Goal: Task Accomplishment & Management: Manage account settings

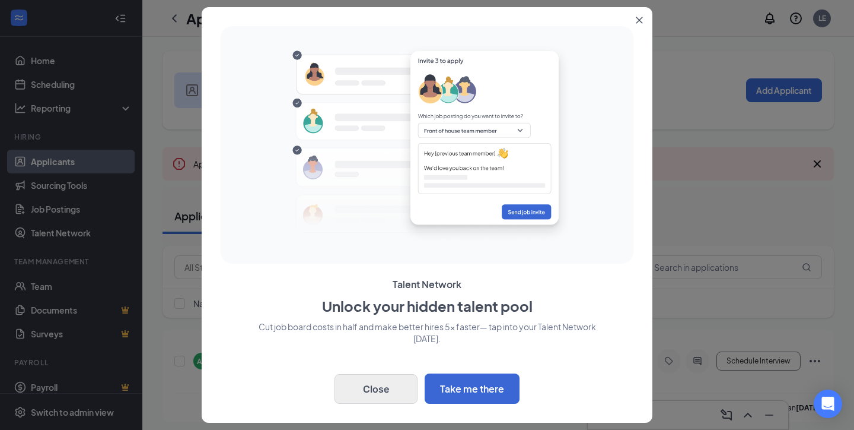
click at [373, 394] on button "Close" at bounding box center [376, 389] width 83 height 30
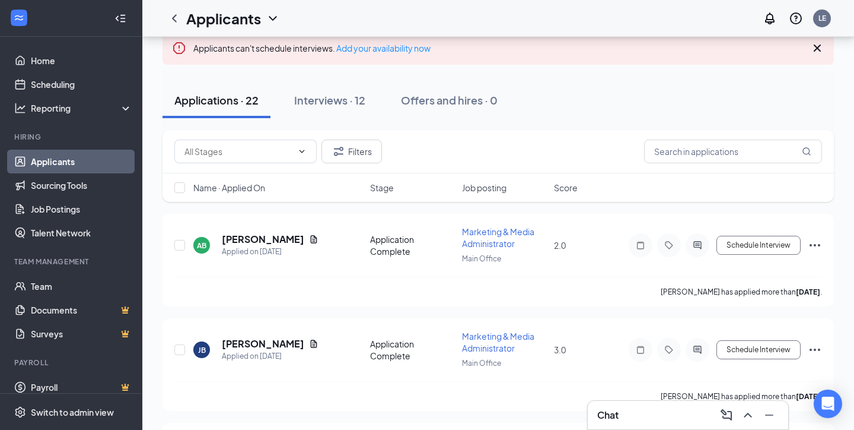
scroll to position [117, 0]
click at [330, 98] on div "Interviews · 12" at bounding box center [329, 98] width 71 height 15
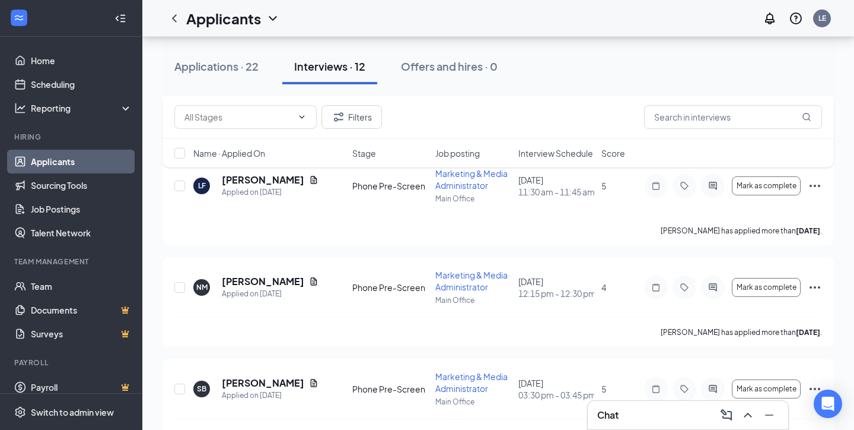
scroll to position [683, 0]
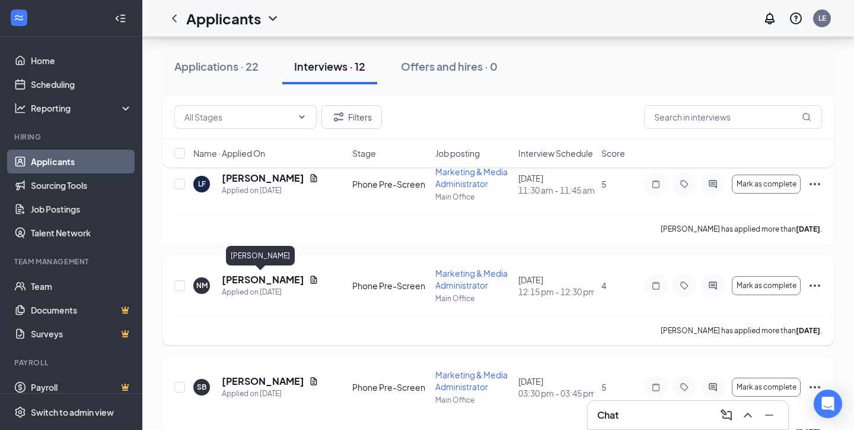
click at [285, 280] on h5 "[PERSON_NAME]" at bounding box center [263, 279] width 82 height 13
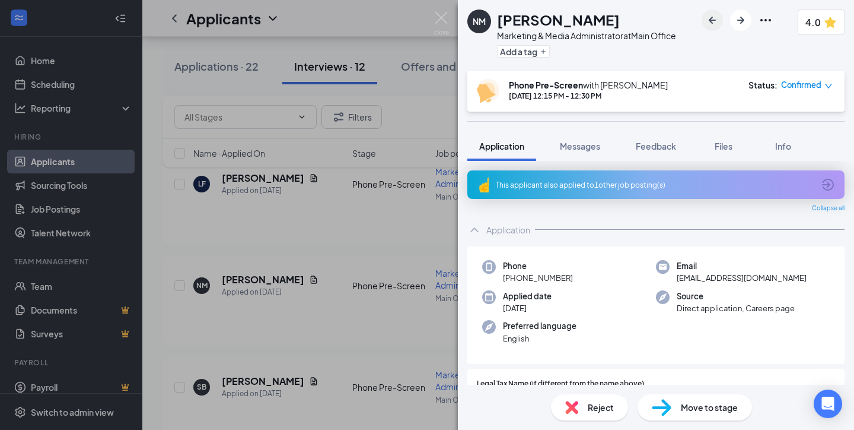
click at [708, 15] on icon "ArrowLeftNew" at bounding box center [712, 20] width 14 height 14
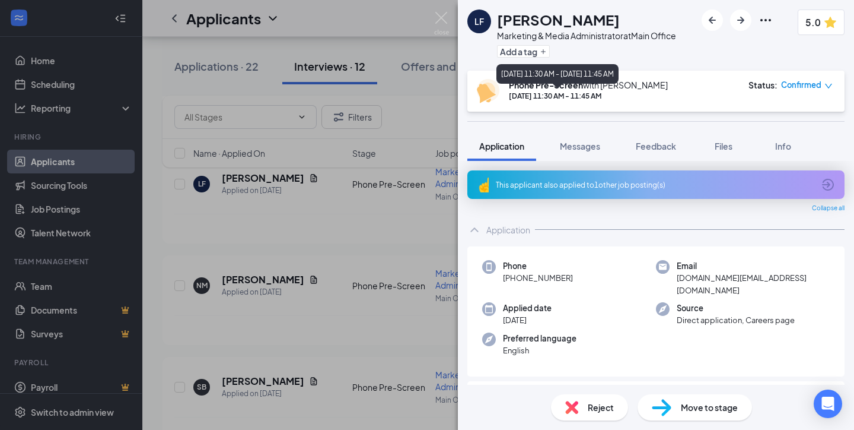
click at [648, 91] on div "[DATE] 11:30 AM - 11:45 AM" at bounding box center [588, 96] width 159 height 10
click at [736, 21] on icon "ArrowRight" at bounding box center [741, 20] width 14 height 14
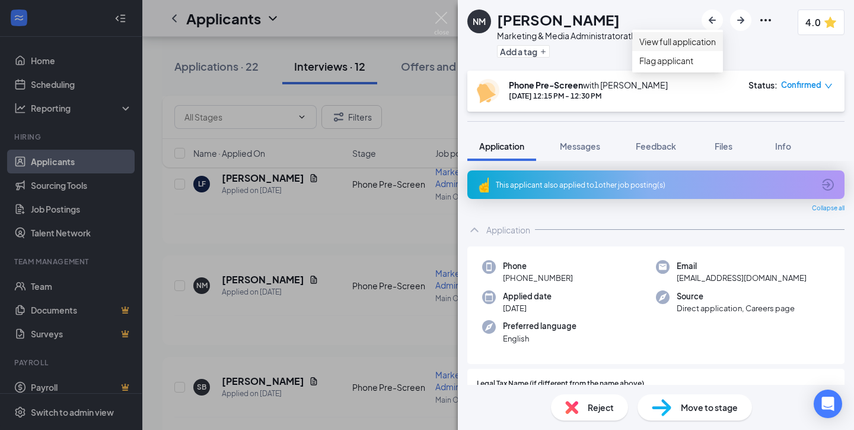
click at [716, 46] on link "View full application" at bounding box center [678, 41] width 77 height 13
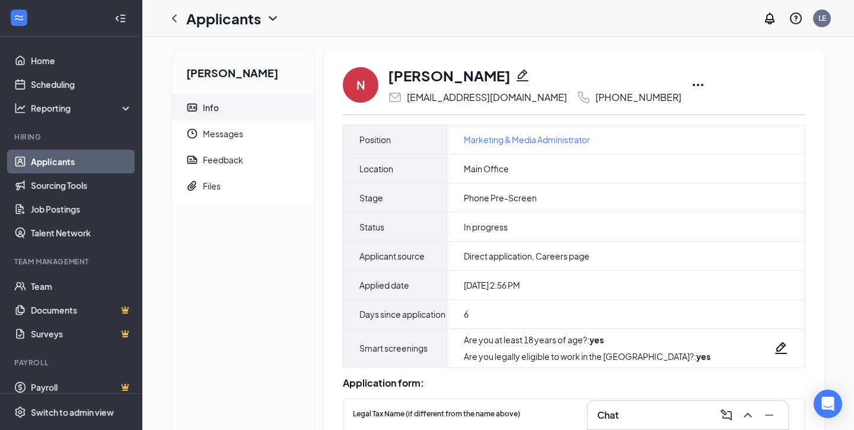
click at [693, 84] on icon "Ellipses" at bounding box center [698, 85] width 11 height 2
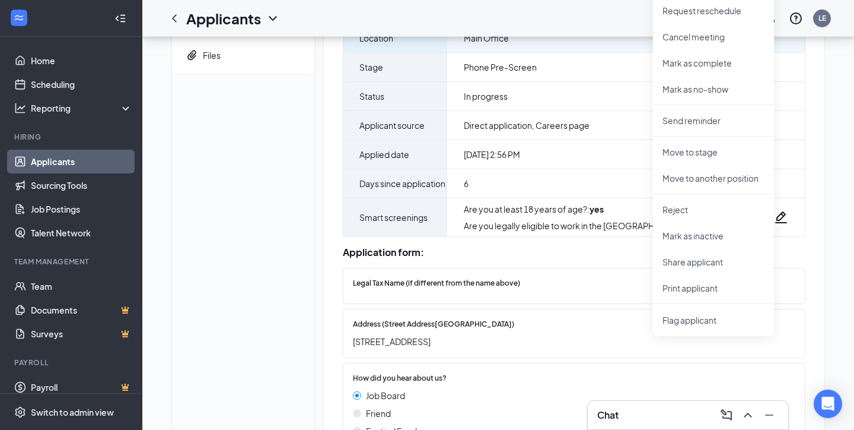
scroll to position [139, 0]
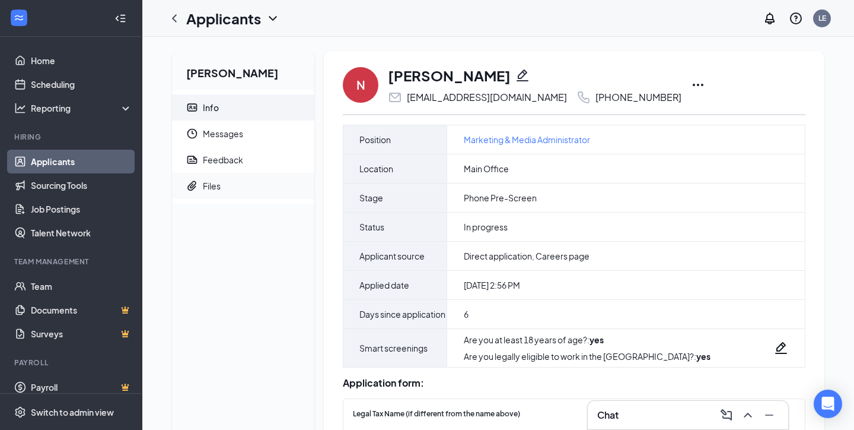
scroll to position [0, 0]
click at [213, 191] on div "Files" at bounding box center [212, 186] width 18 height 12
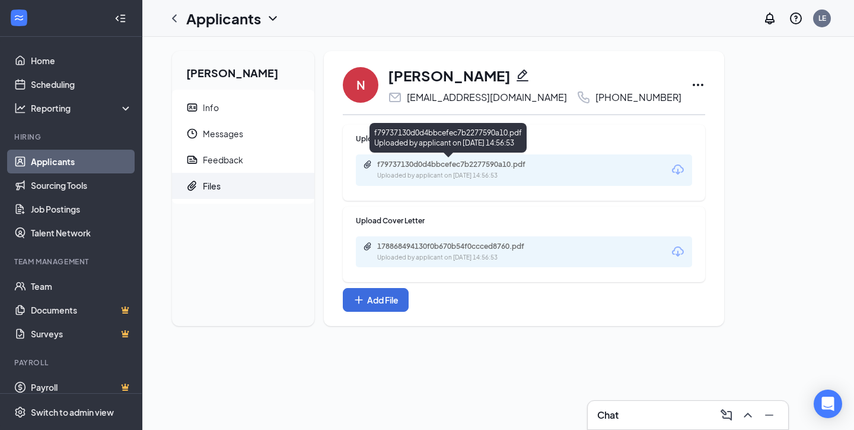
click at [539, 162] on div "f79737130d0d4bbcefec7b2277590a10.pdf" at bounding box center [460, 164] width 166 height 9
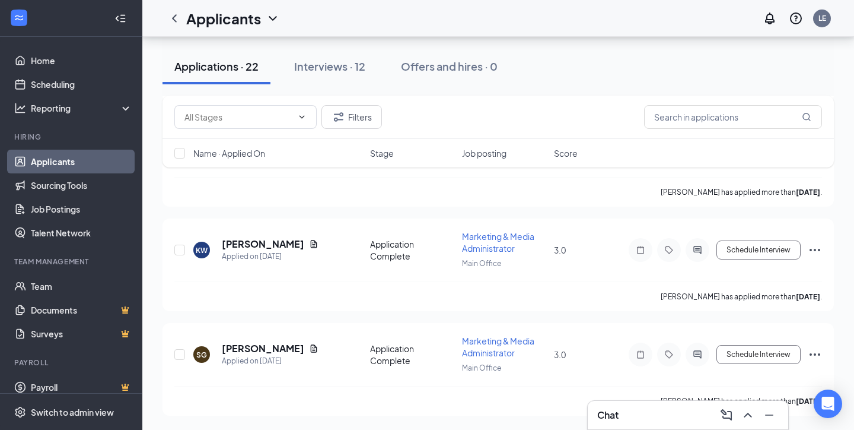
scroll to position [2200, 0]
click at [773, 414] on icon "Minimize" at bounding box center [769, 415] width 14 height 14
click at [323, 66] on div "Interviews · 12" at bounding box center [329, 66] width 71 height 15
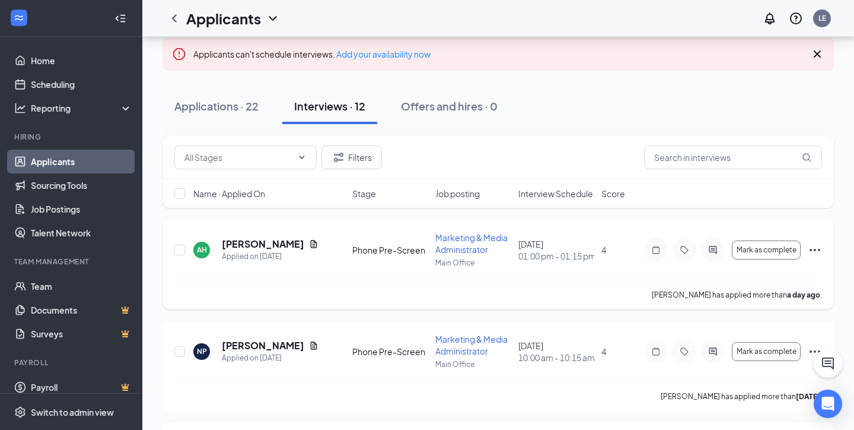
scroll to position [129, 0]
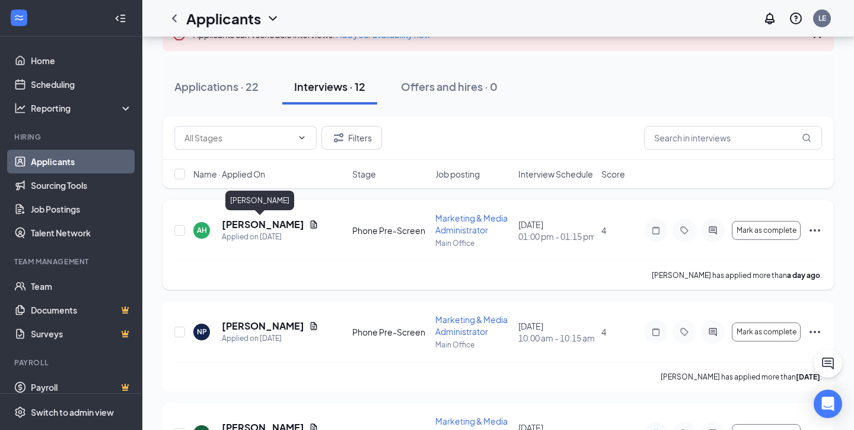
click at [246, 226] on h5 "[PERSON_NAME]" at bounding box center [263, 224] width 82 height 13
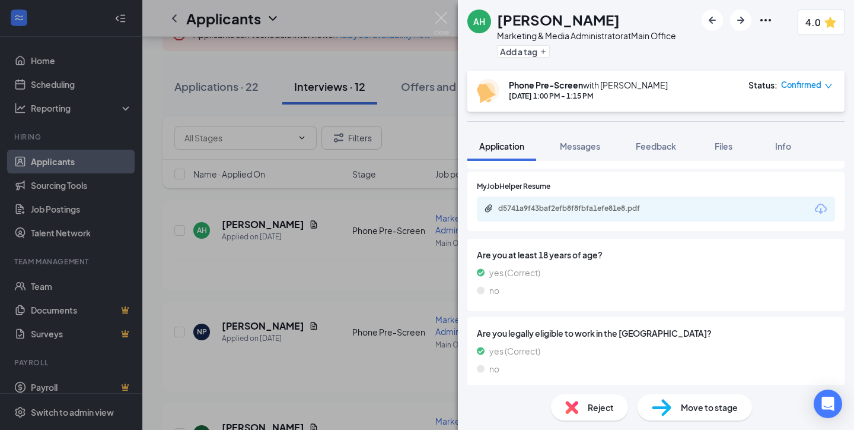
scroll to position [1467, 0]
click at [532, 199] on div "d5741a9f43baf2efb8f8fbfa1efe81e8.pdf" at bounding box center [656, 211] width 358 height 25
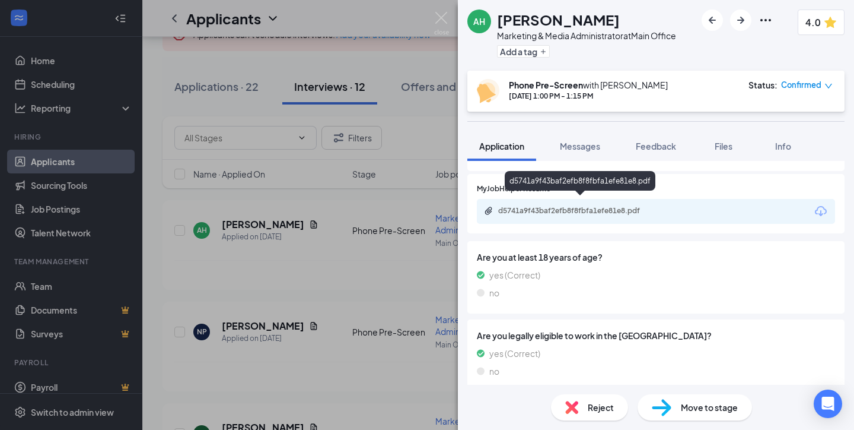
click at [567, 206] on div "d5741a9f43baf2efb8f8fbfa1efe81e8.pdf" at bounding box center [581, 210] width 166 height 9
